Goal: Use online tool/utility: Utilize a website feature to perform a specific function

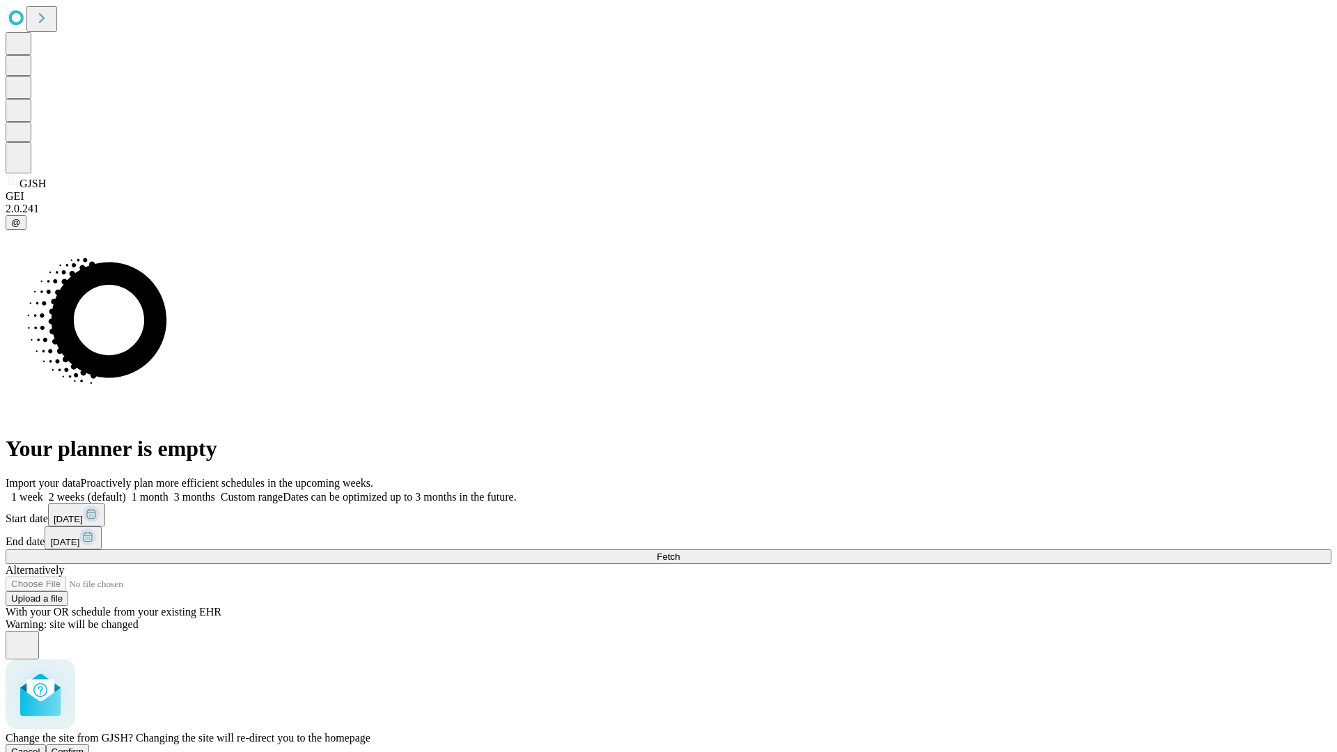
click at [84, 746] on span "Confirm" at bounding box center [68, 751] width 33 height 10
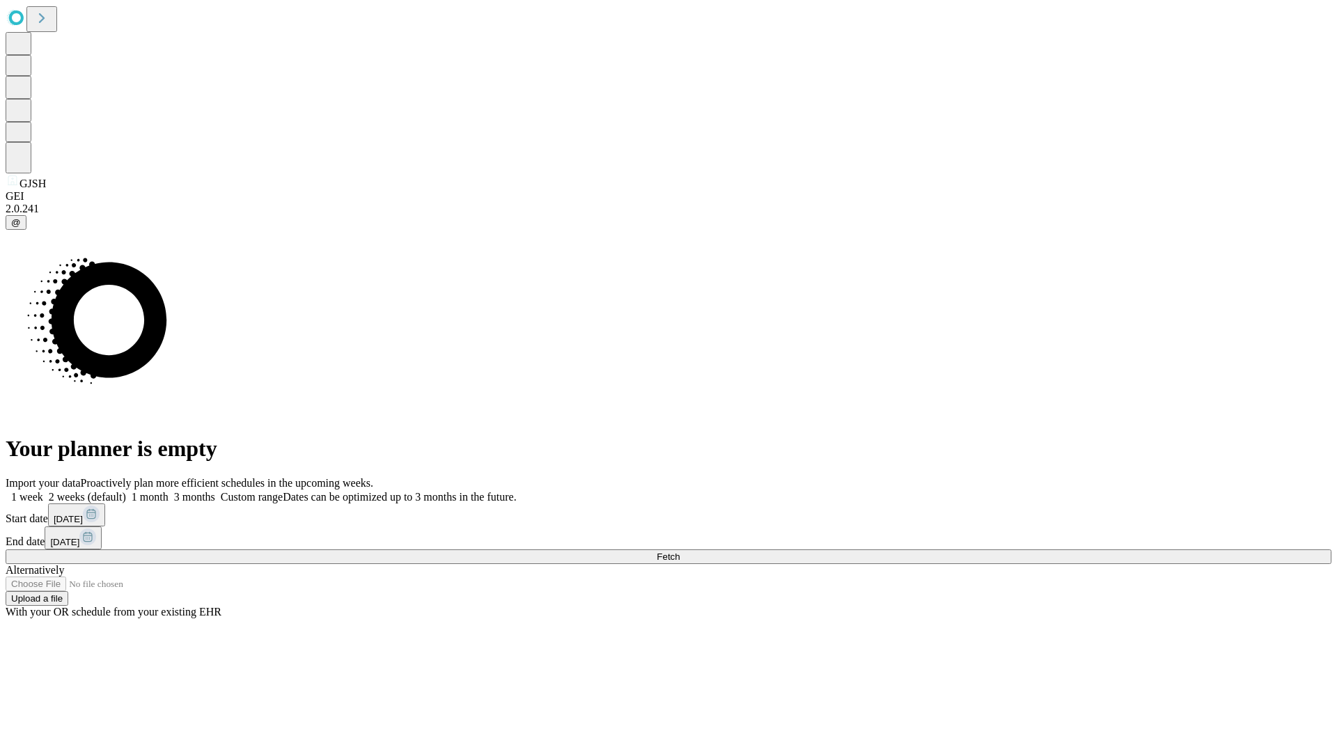
click at [126, 491] on label "2 weeks (default)" at bounding box center [84, 497] width 83 height 12
click at [679, 551] on span "Fetch" at bounding box center [667, 556] width 23 height 10
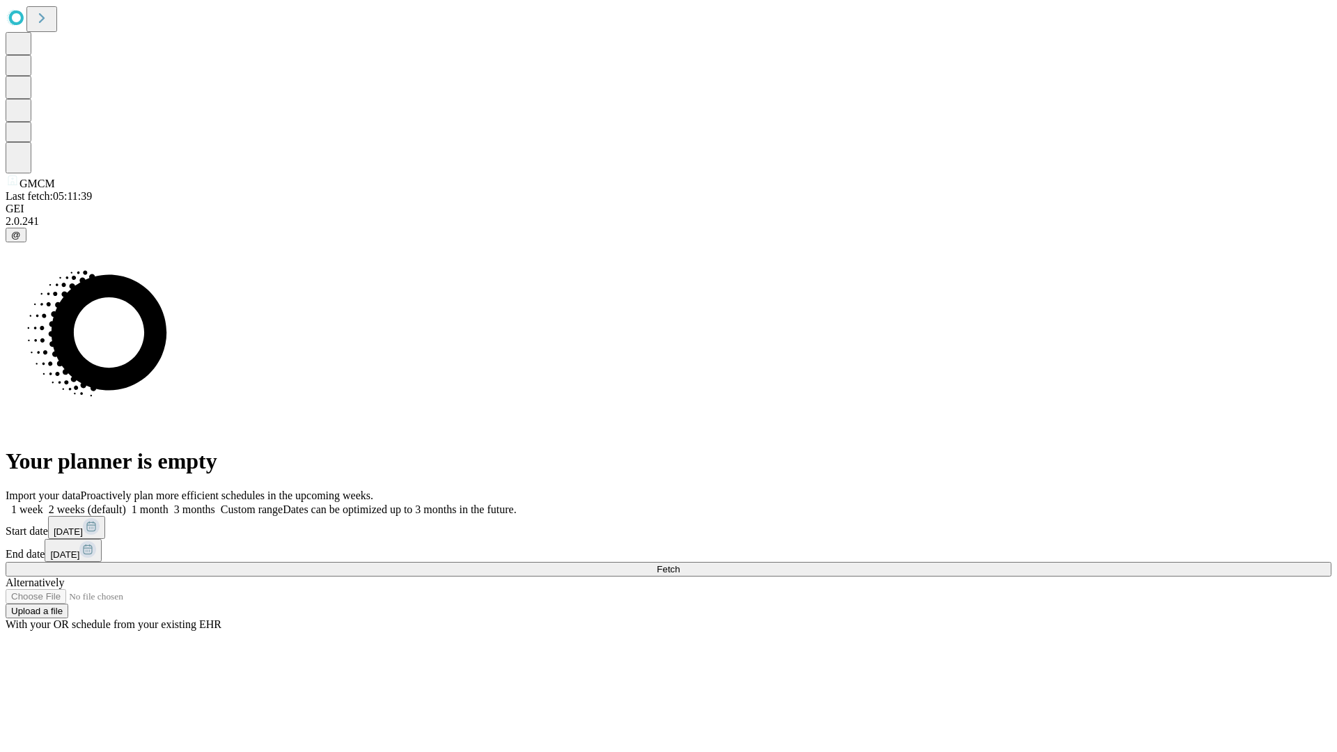
click at [126, 503] on label "2 weeks (default)" at bounding box center [84, 509] width 83 height 12
click at [679, 564] on span "Fetch" at bounding box center [667, 569] width 23 height 10
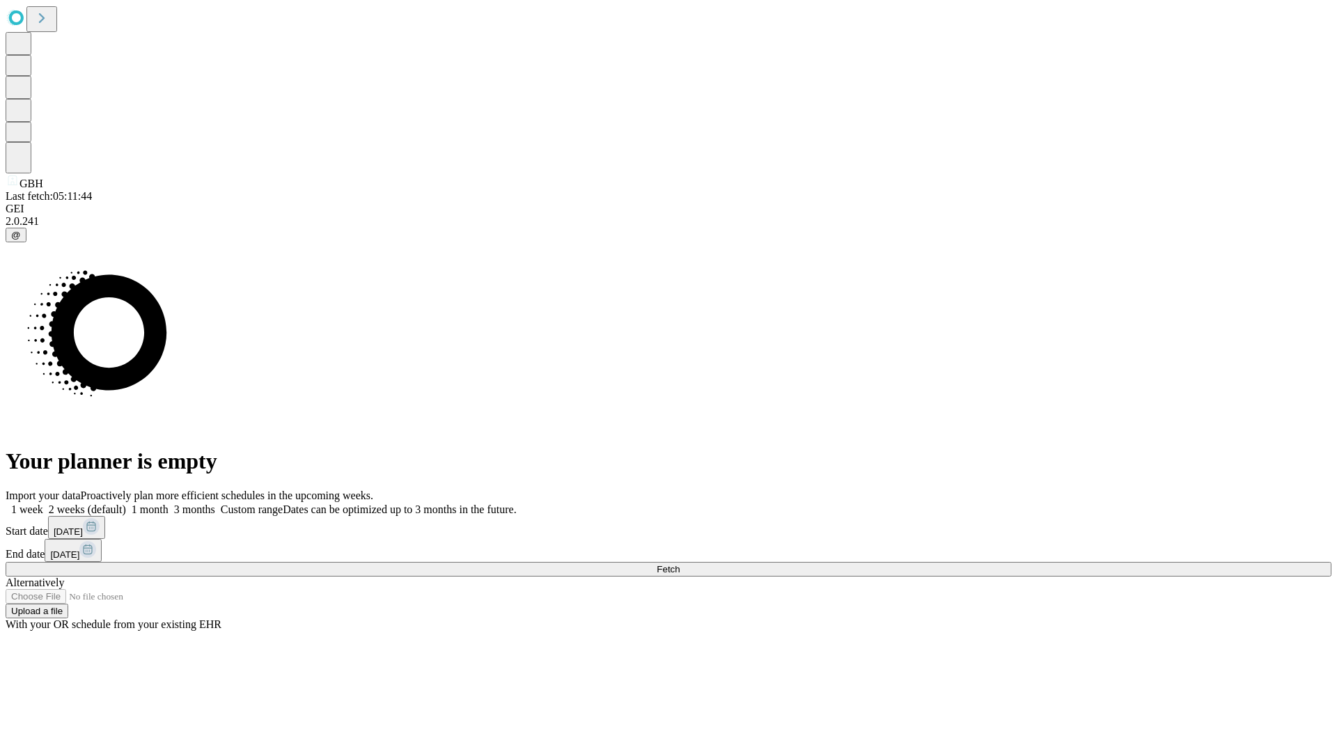
click at [126, 503] on label "2 weeks (default)" at bounding box center [84, 509] width 83 height 12
click at [679, 564] on span "Fetch" at bounding box center [667, 569] width 23 height 10
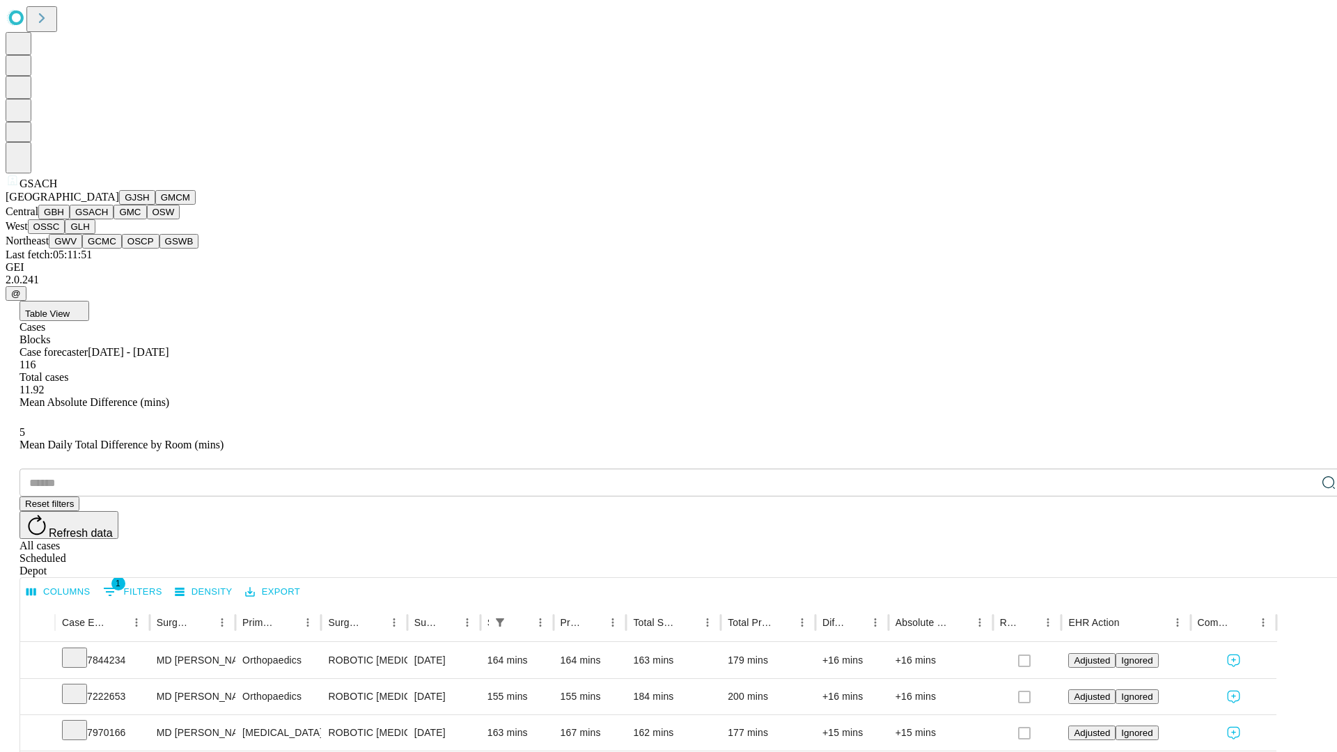
click at [113, 219] on button "GMC" at bounding box center [129, 212] width 33 height 15
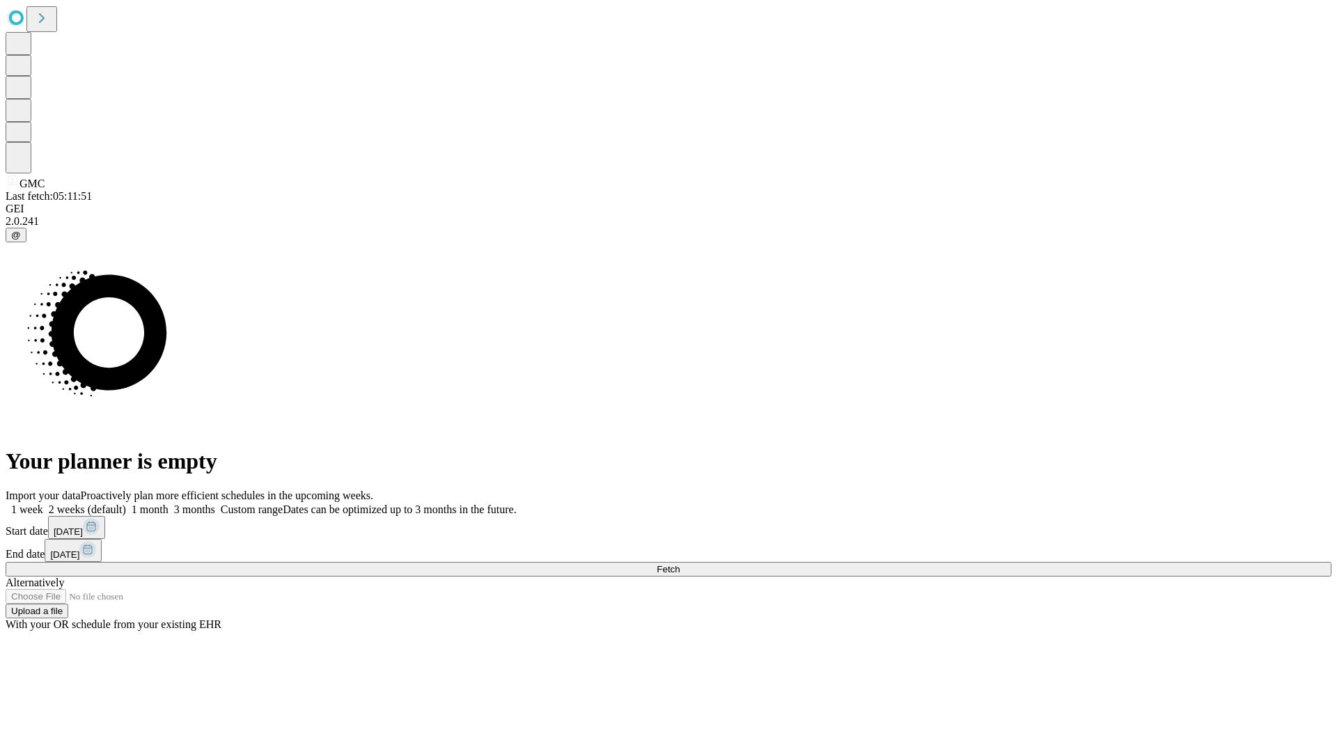
click at [126, 503] on label "2 weeks (default)" at bounding box center [84, 509] width 83 height 12
click at [679, 564] on span "Fetch" at bounding box center [667, 569] width 23 height 10
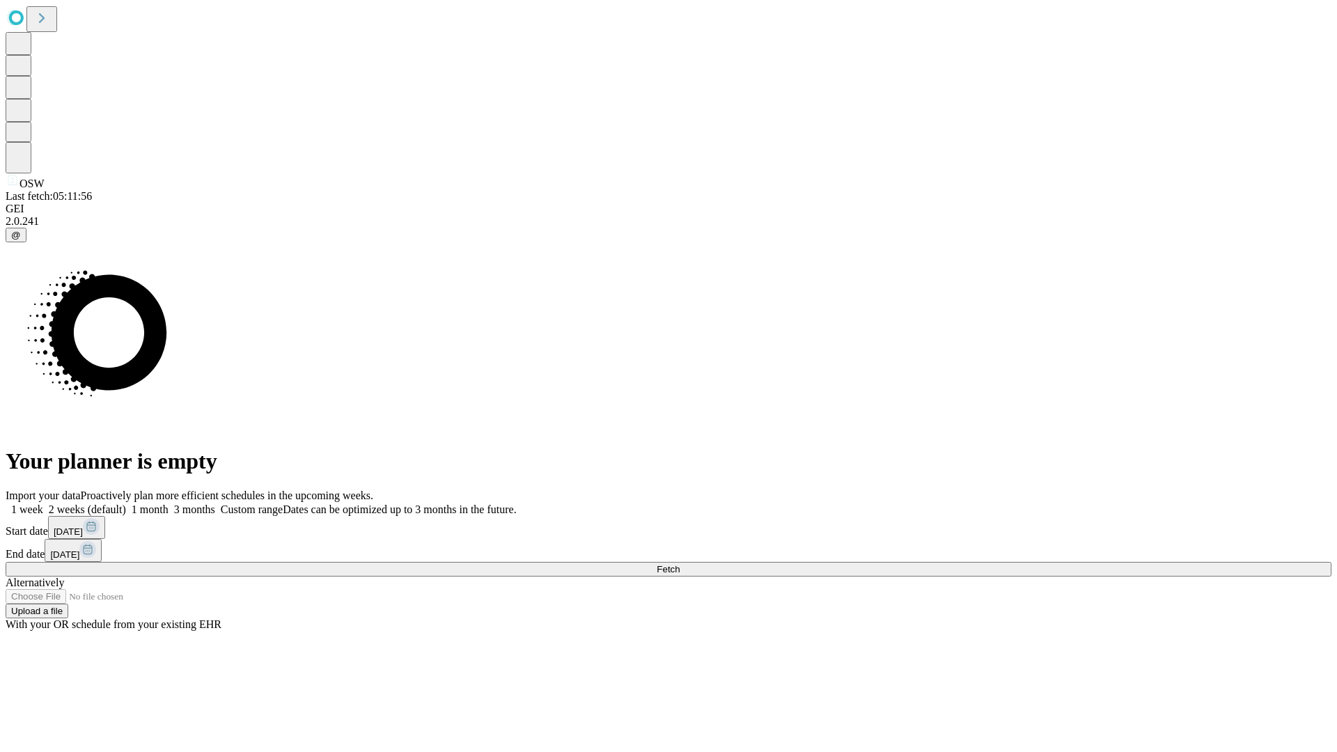
click at [126, 503] on label "2 weeks (default)" at bounding box center [84, 509] width 83 height 12
click at [679, 564] on span "Fetch" at bounding box center [667, 569] width 23 height 10
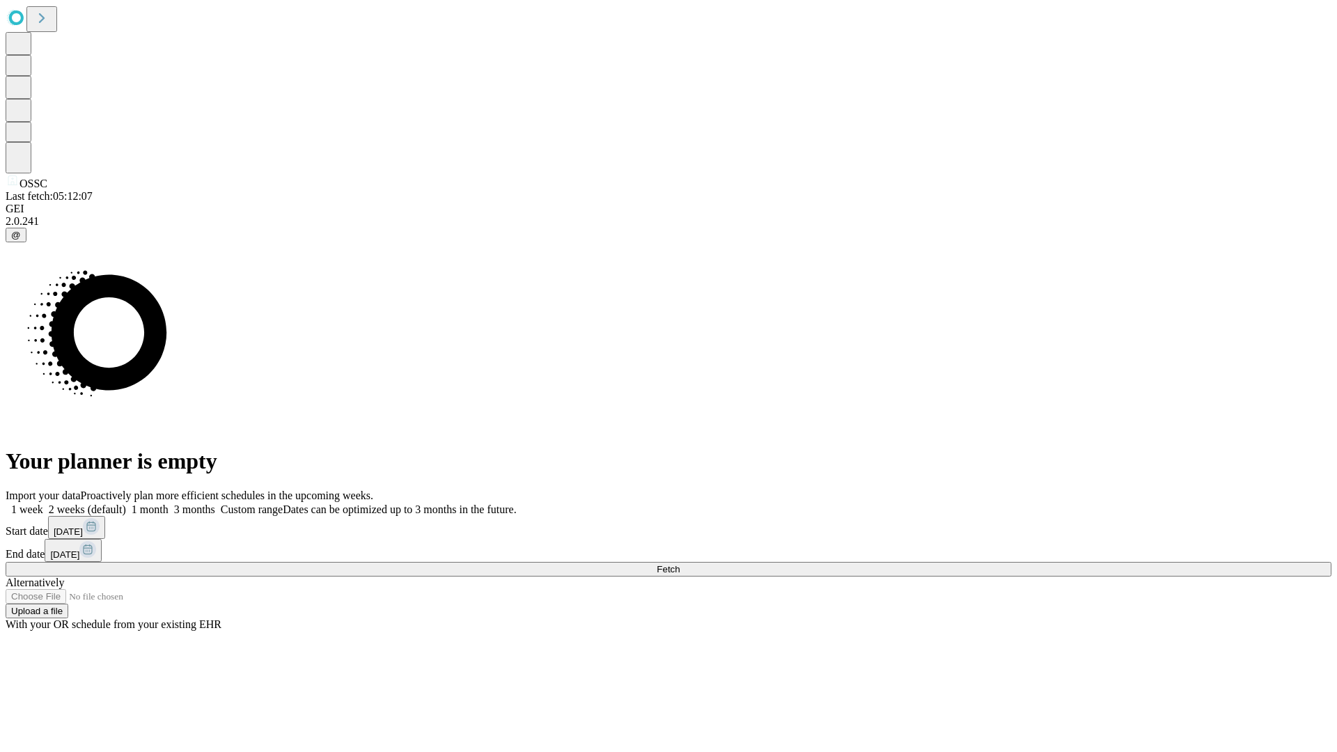
click at [126, 503] on label "2 weeks (default)" at bounding box center [84, 509] width 83 height 12
click at [679, 564] on span "Fetch" at bounding box center [667, 569] width 23 height 10
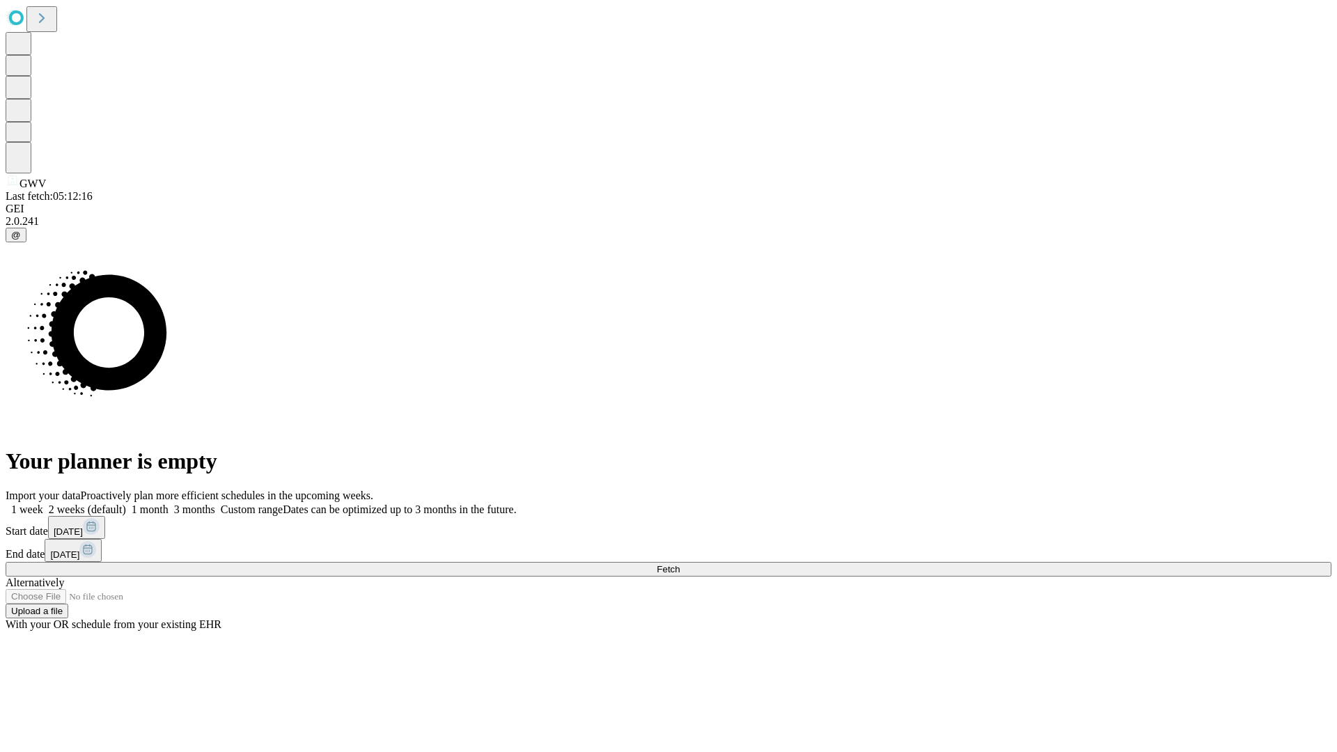
click at [679, 564] on span "Fetch" at bounding box center [667, 569] width 23 height 10
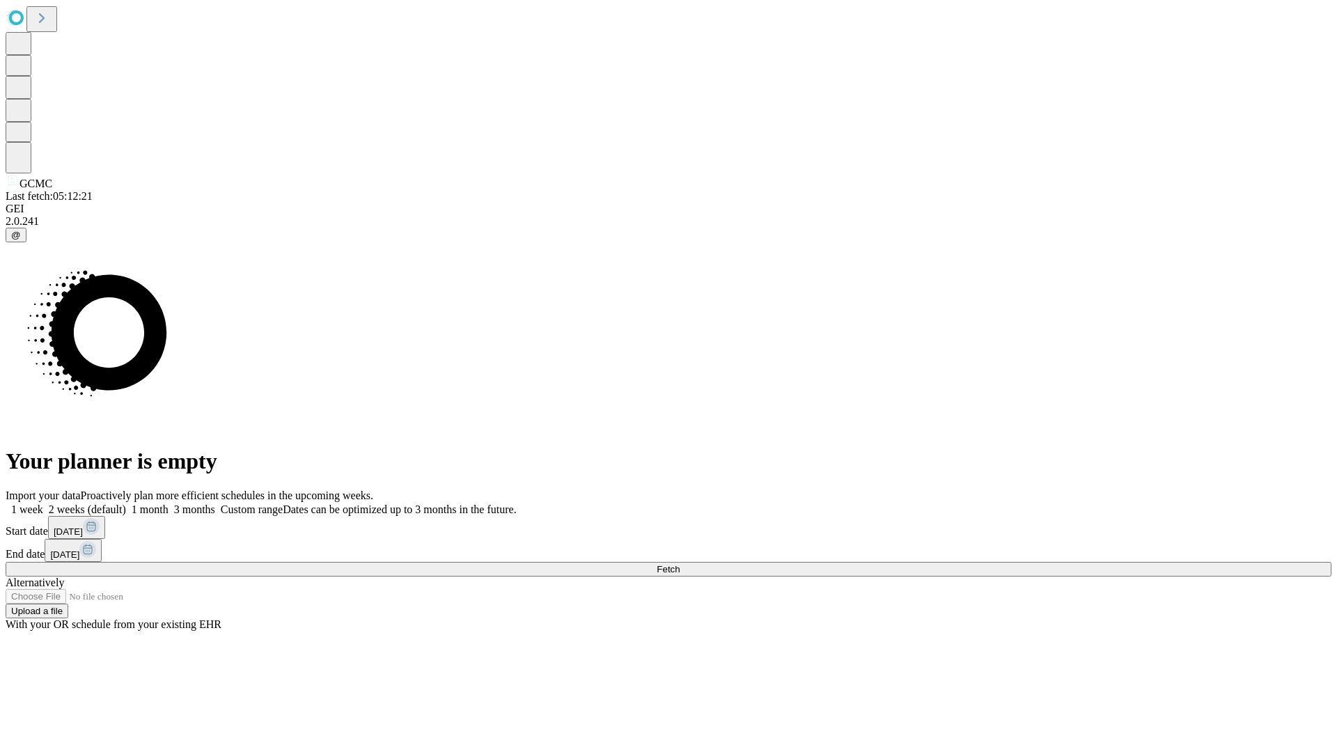
click at [679, 564] on span "Fetch" at bounding box center [667, 569] width 23 height 10
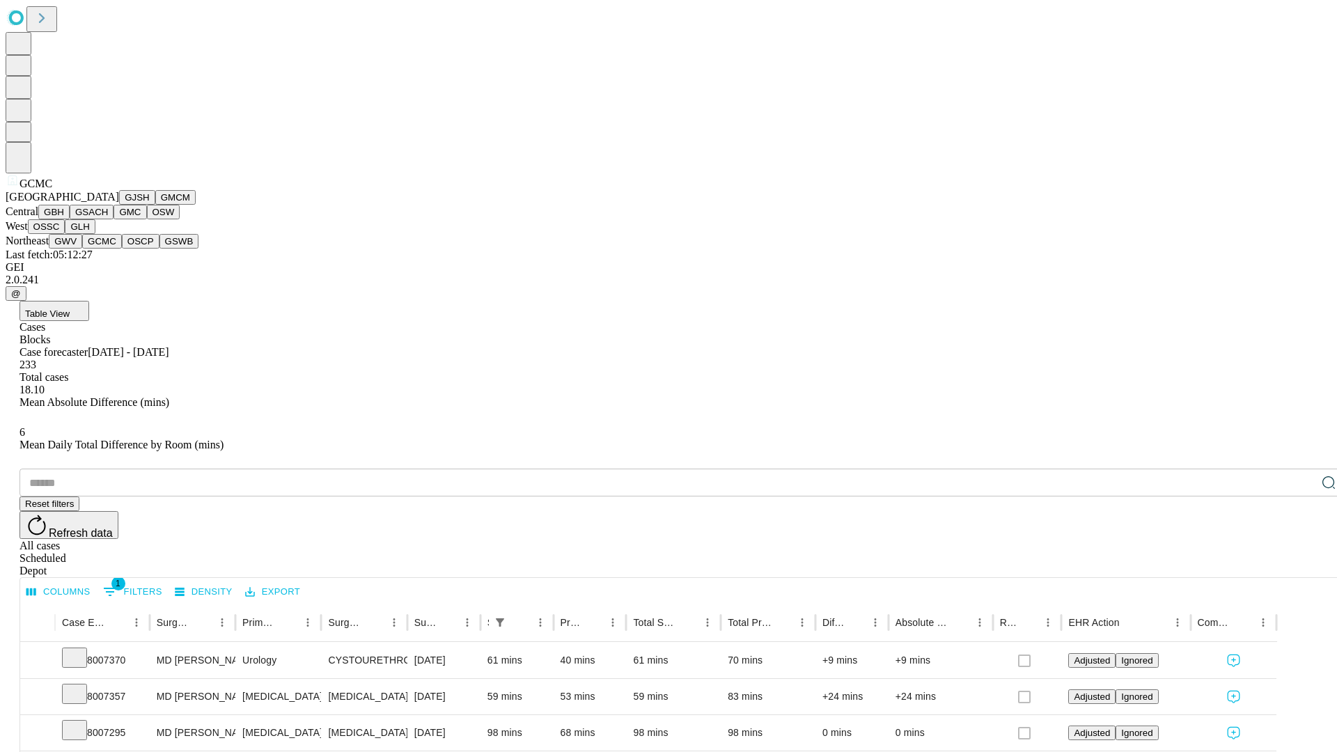
click at [122, 249] on button "OSCP" at bounding box center [141, 241] width 38 height 15
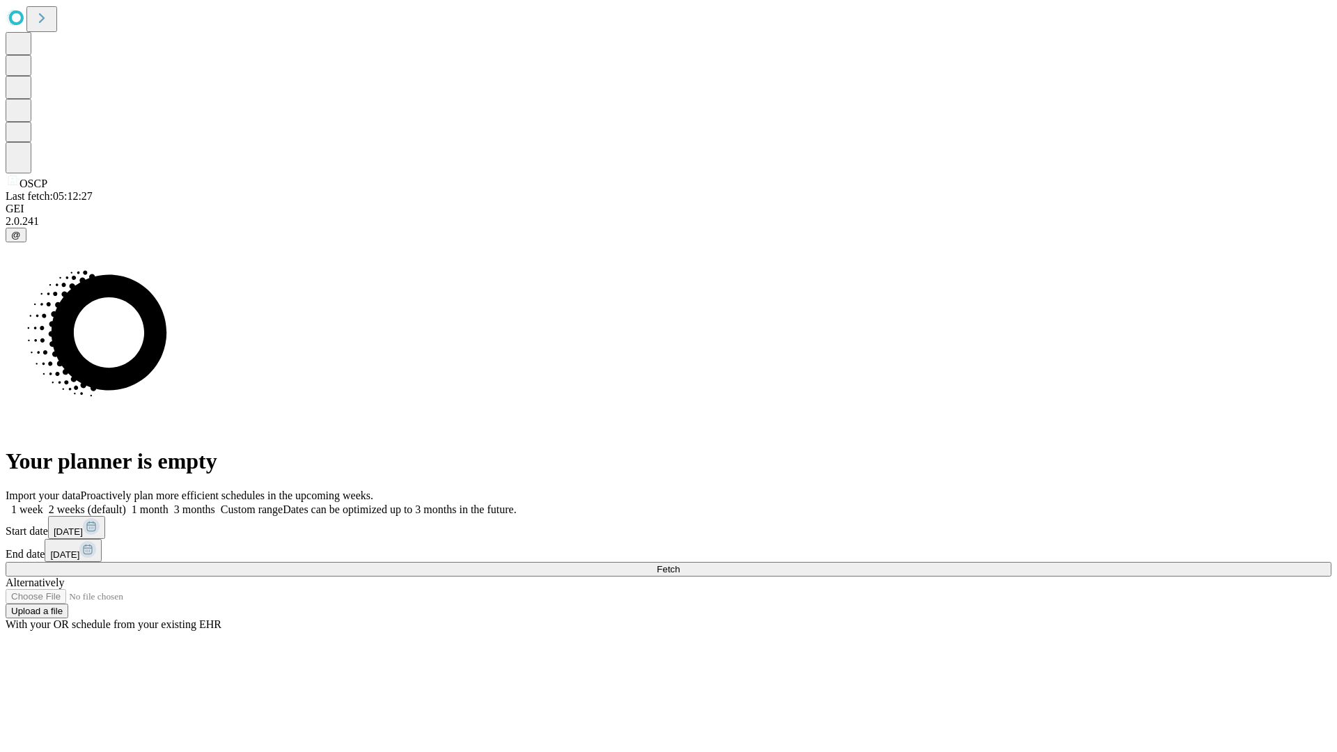
click at [126, 503] on label "2 weeks (default)" at bounding box center [84, 509] width 83 height 12
click at [679, 564] on span "Fetch" at bounding box center [667, 569] width 23 height 10
